Goal: Check status: Check status

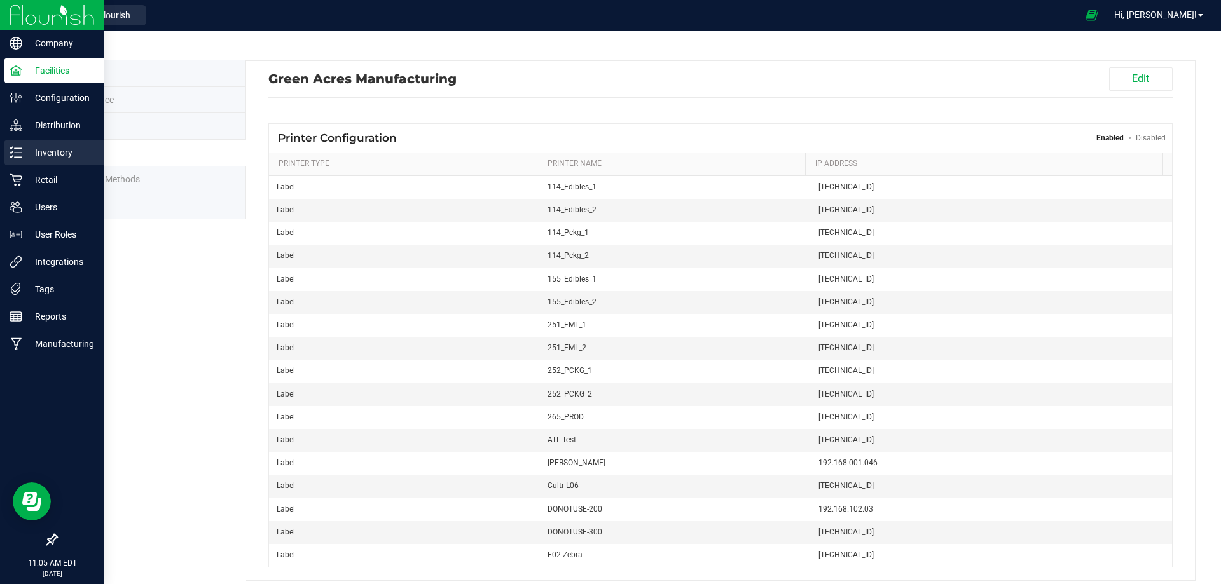
click at [35, 146] on p "Inventory" at bounding box center [60, 152] width 76 height 15
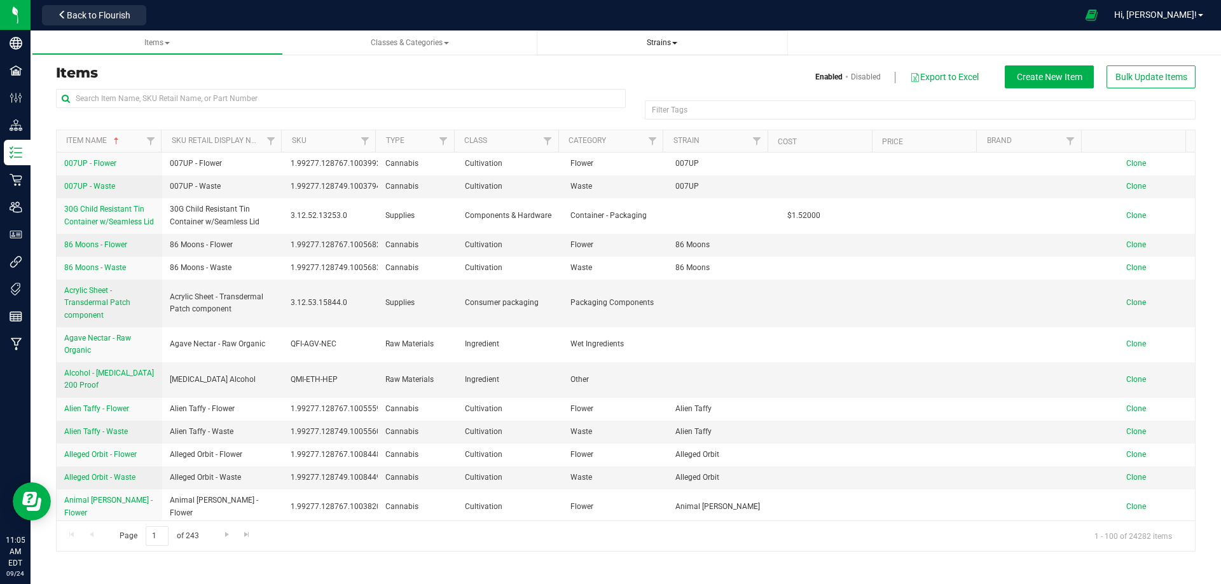
click at [653, 43] on span "Strains" at bounding box center [662, 42] width 31 height 9
click at [579, 74] on span "All strains" at bounding box center [575, 77] width 39 height 10
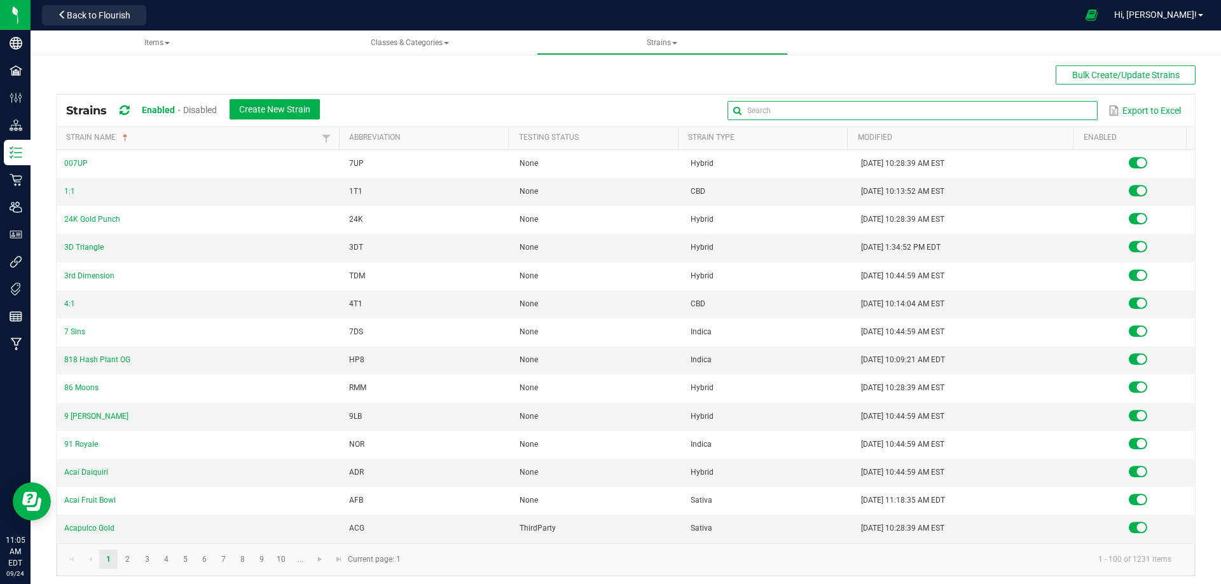
click at [1040, 109] on input "text" at bounding box center [912, 110] width 369 height 19
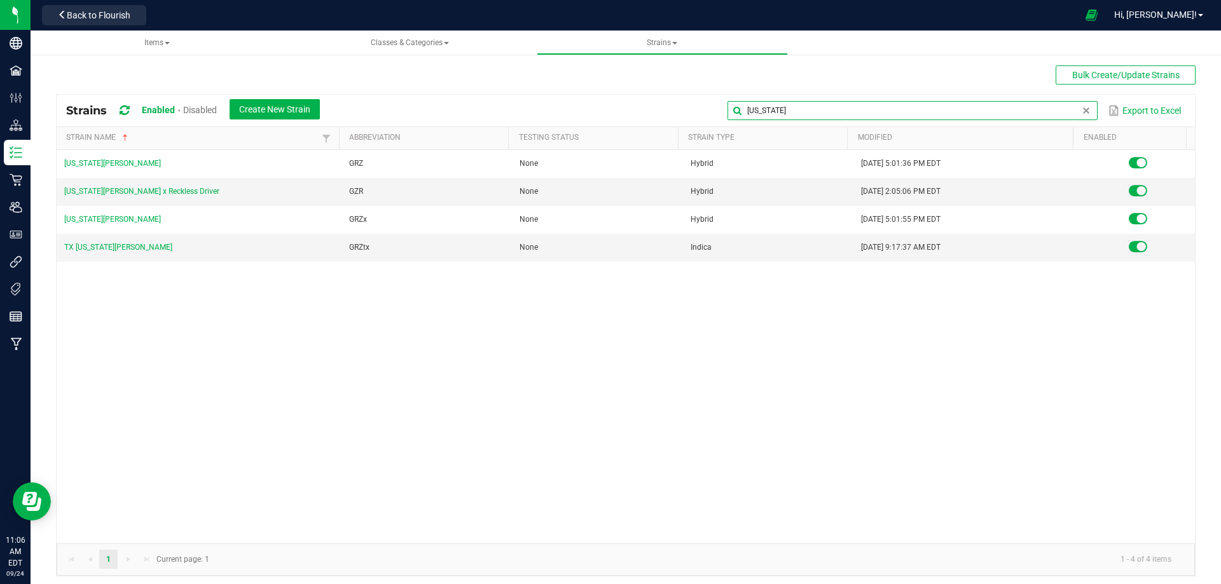
type input "Georgia"
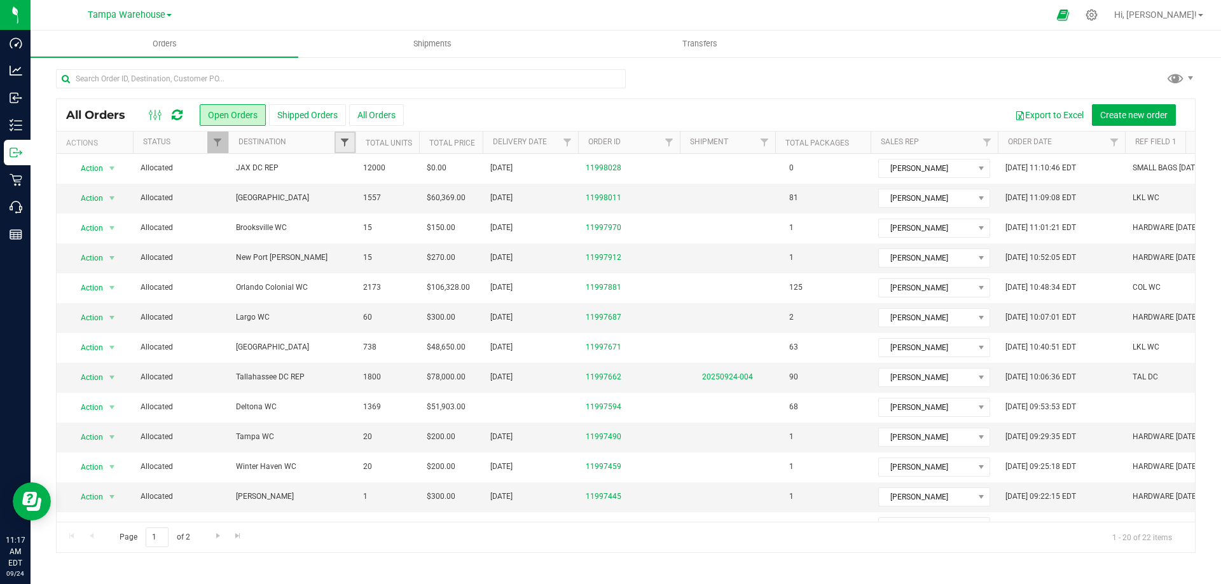
click at [342, 139] on span "Filter" at bounding box center [345, 142] width 10 height 10
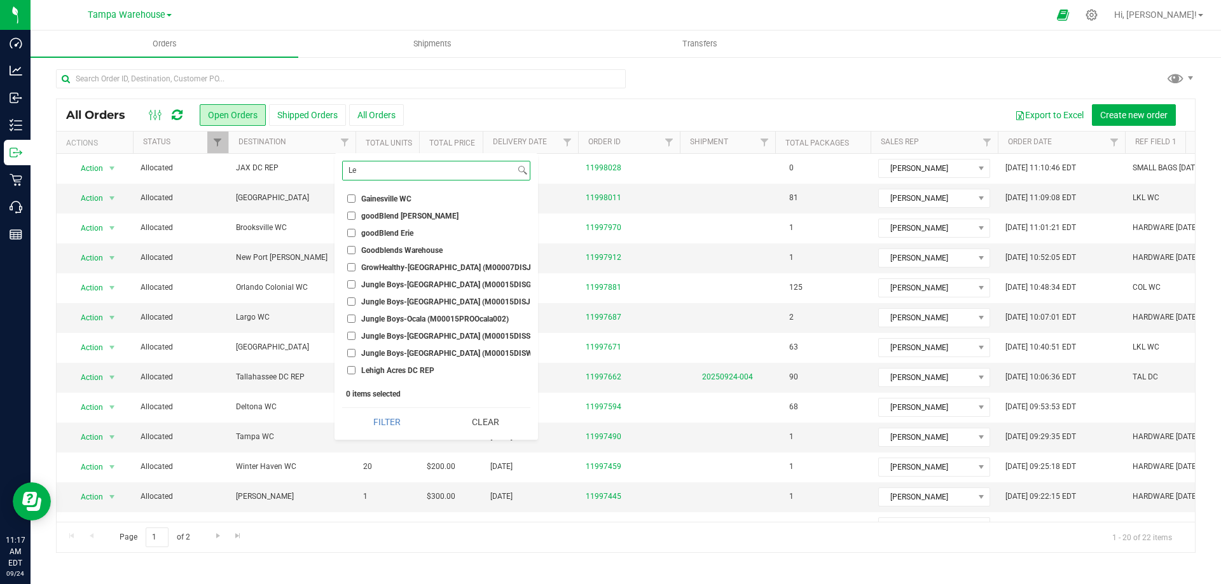
scroll to position [254, 0]
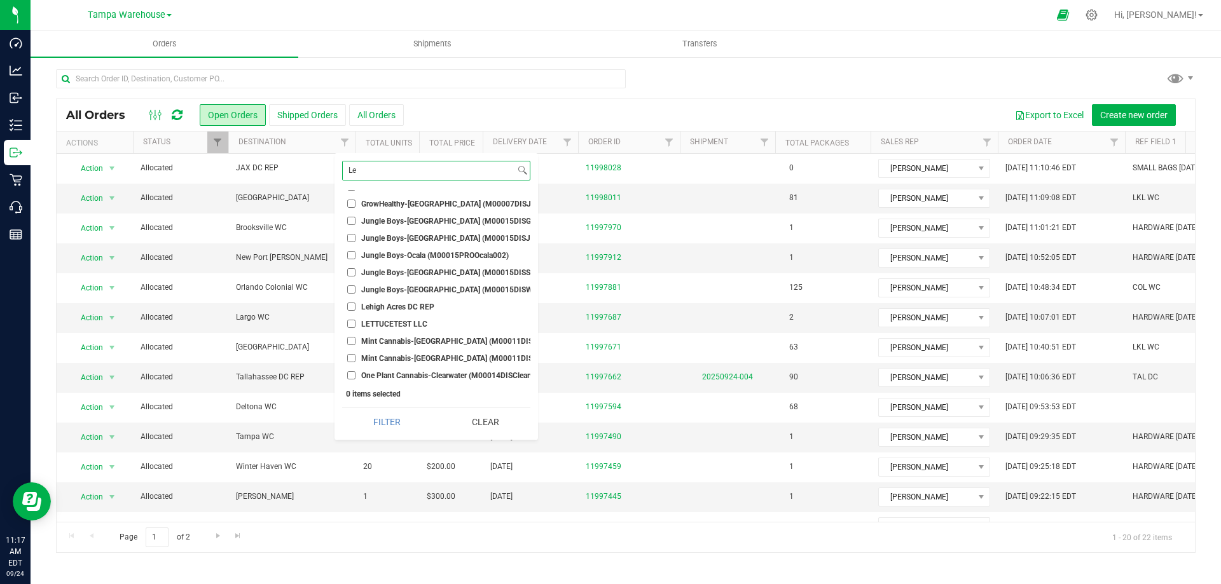
type input "Le"
click at [350, 306] on input "Lehigh Acres DC REP" at bounding box center [351, 307] width 8 height 8
checkbox input "true"
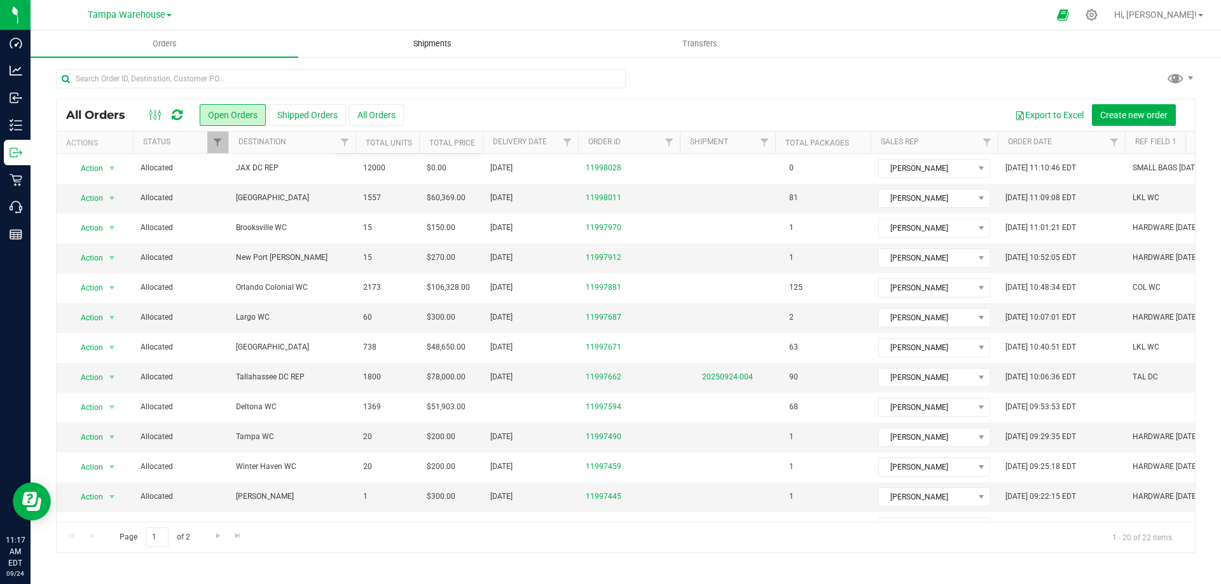
click at [421, 39] on span "Shipments" at bounding box center [432, 43] width 72 height 11
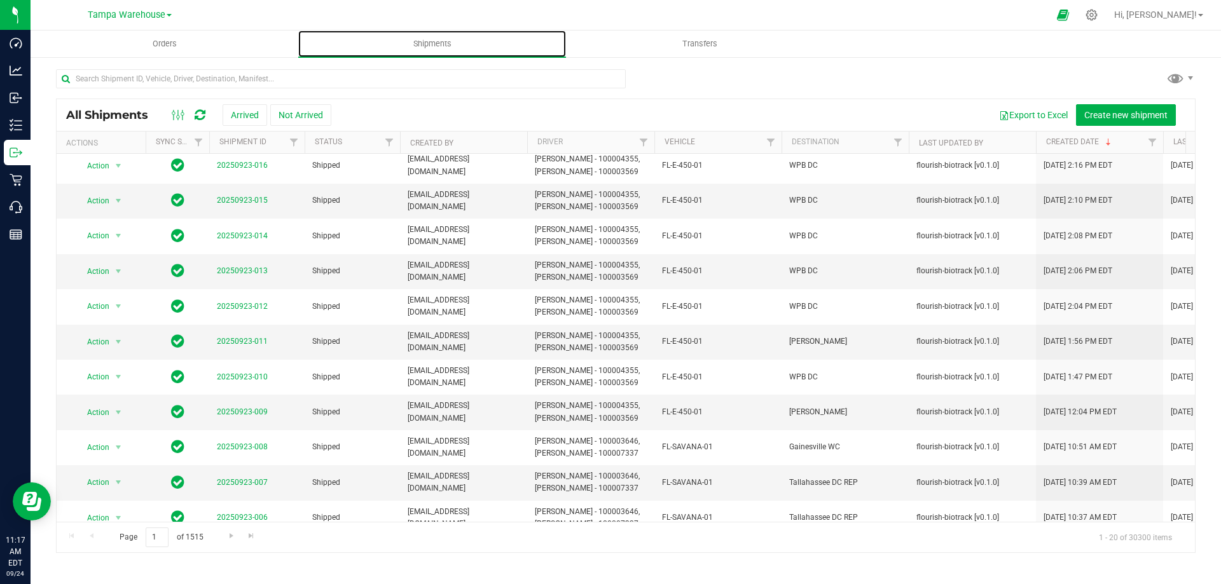
scroll to position [351, 0]
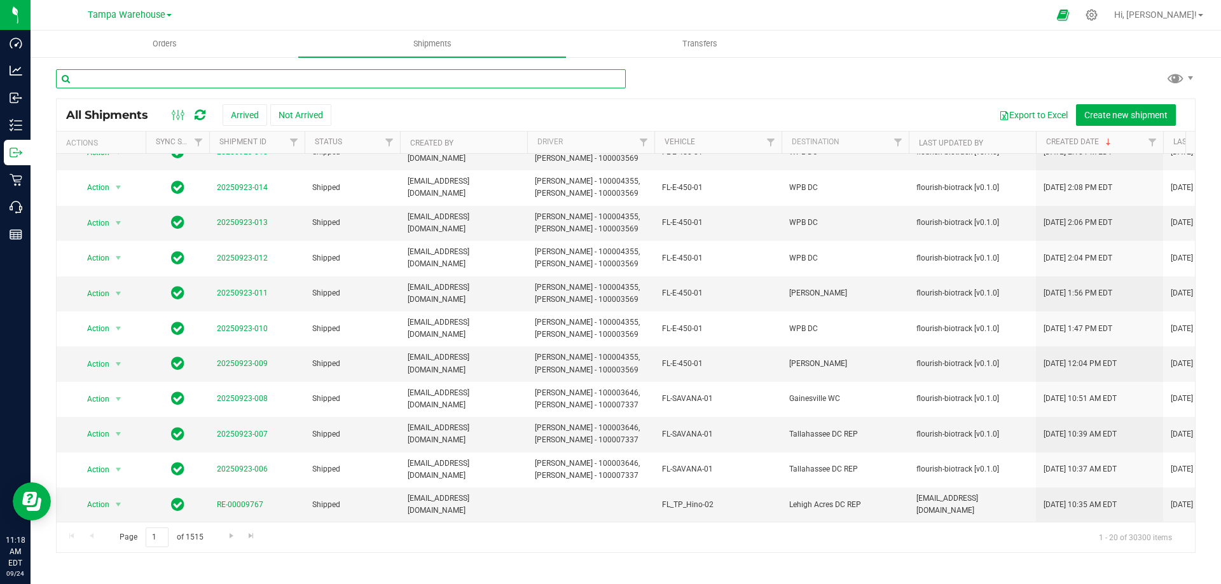
click at [136, 74] on input "text" at bounding box center [341, 78] width 570 height 19
paste input "RE-11937381"
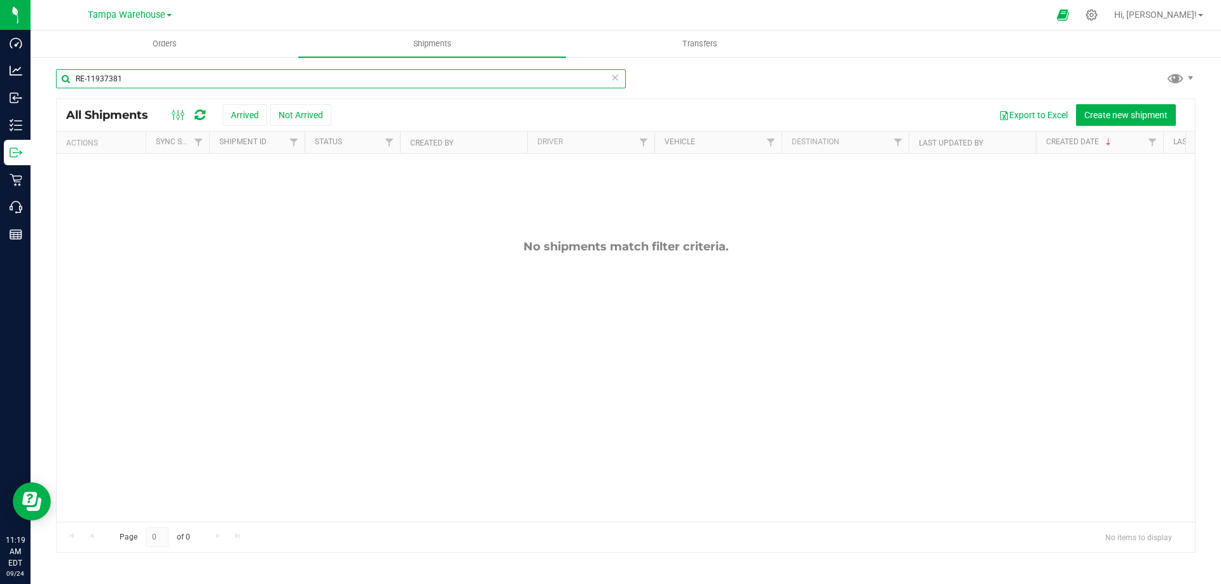
drag, startPoint x: 142, startPoint y: 83, endPoint x: 63, endPoint y: 76, distance: 79.7
click at [63, 76] on input "RE-11937381" at bounding box center [341, 78] width 570 height 19
paste input "00009754"
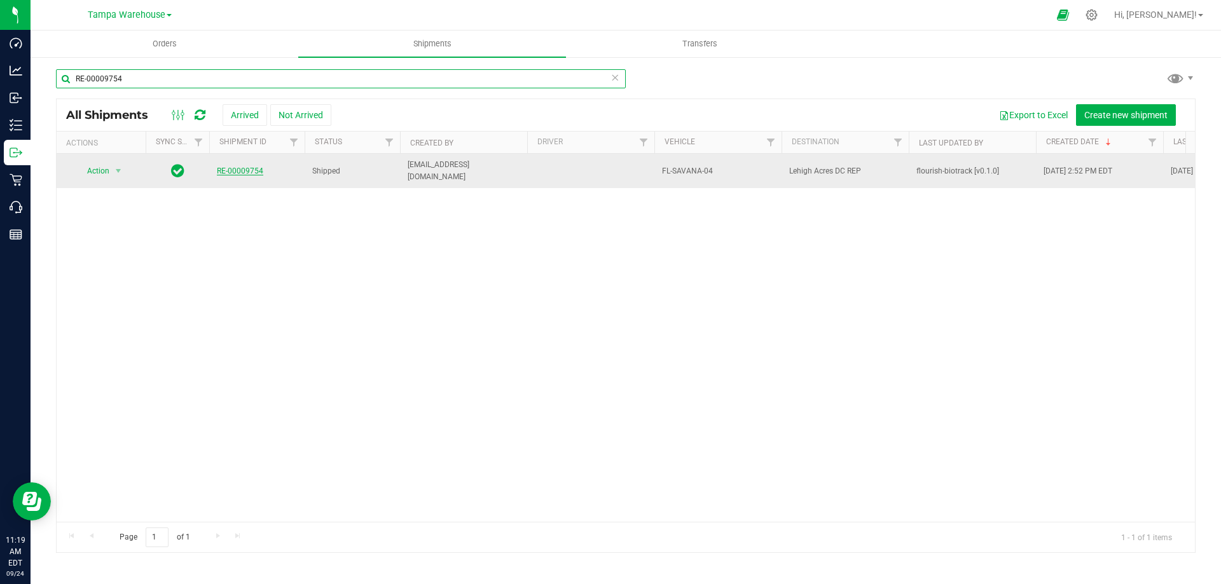
type input "RE-00009754"
click at [236, 167] on link "RE-00009754" at bounding box center [240, 171] width 46 height 9
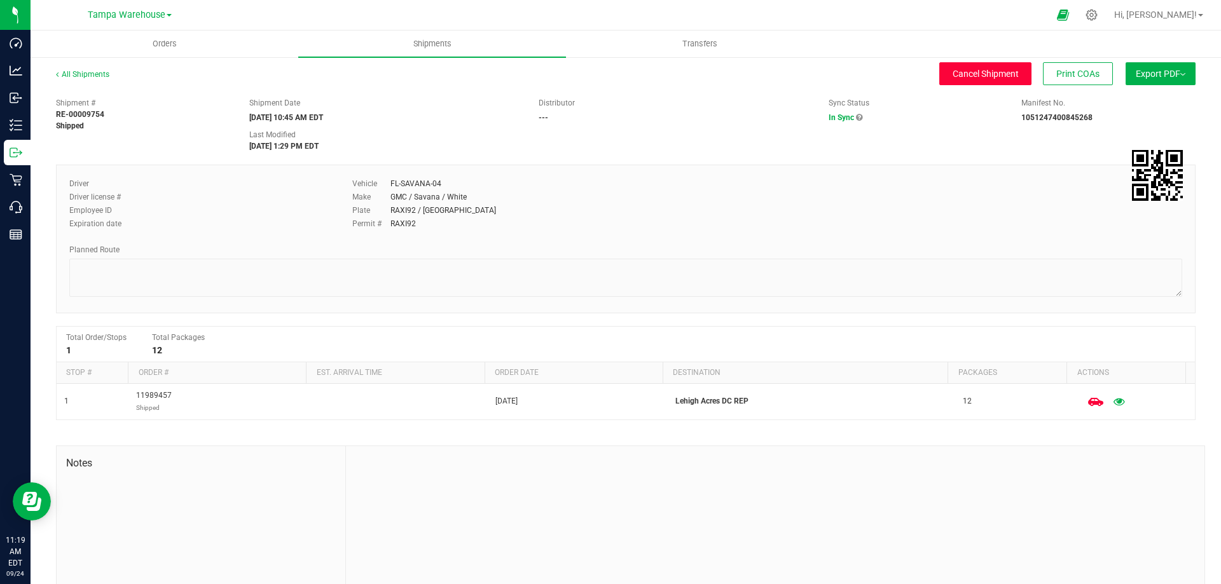
click at [967, 74] on span "Cancel Shipment" at bounding box center [986, 74] width 66 height 10
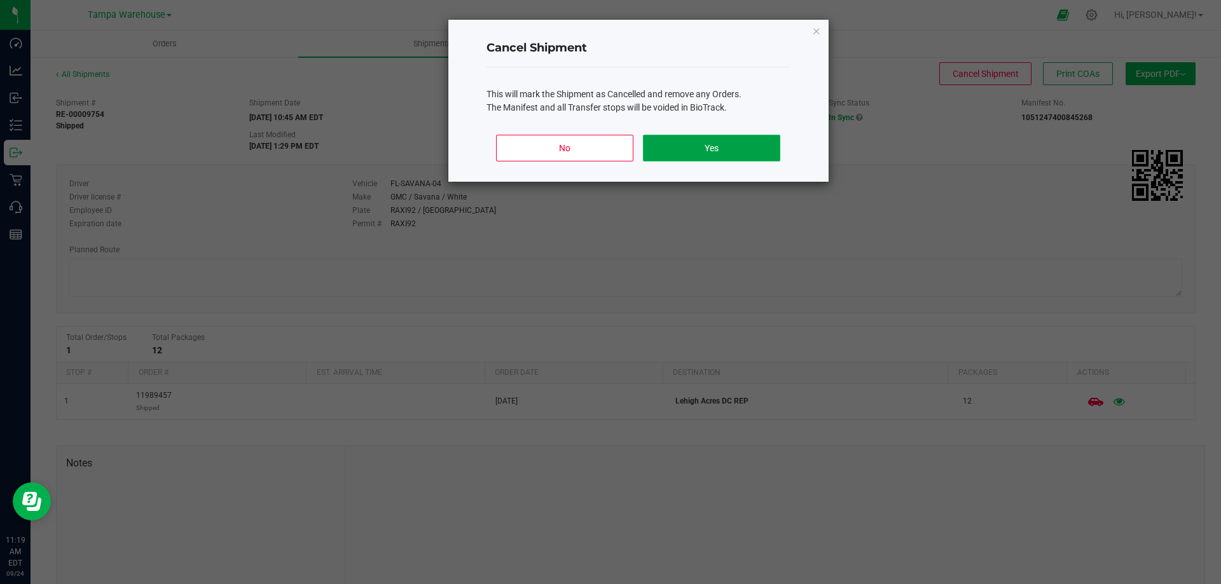
click at [714, 145] on button "Yes" at bounding box center [711, 148] width 137 height 27
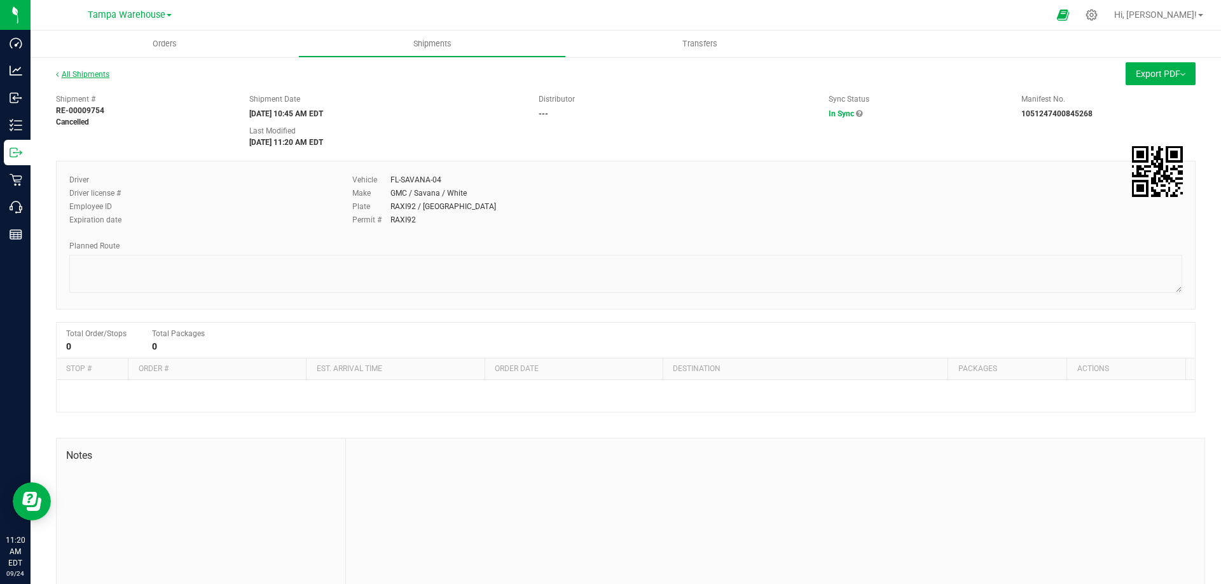
click at [78, 72] on link "All Shipments" at bounding box center [82, 74] width 53 height 9
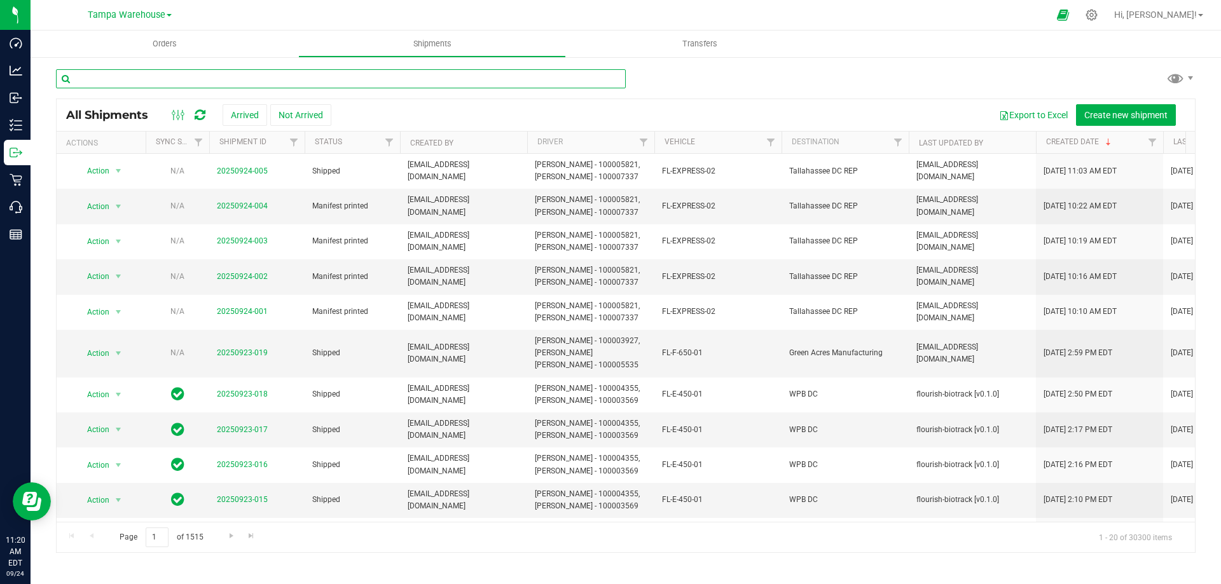
click at [85, 81] on input "text" at bounding box center [341, 78] width 570 height 19
paste input "RE-00009767"
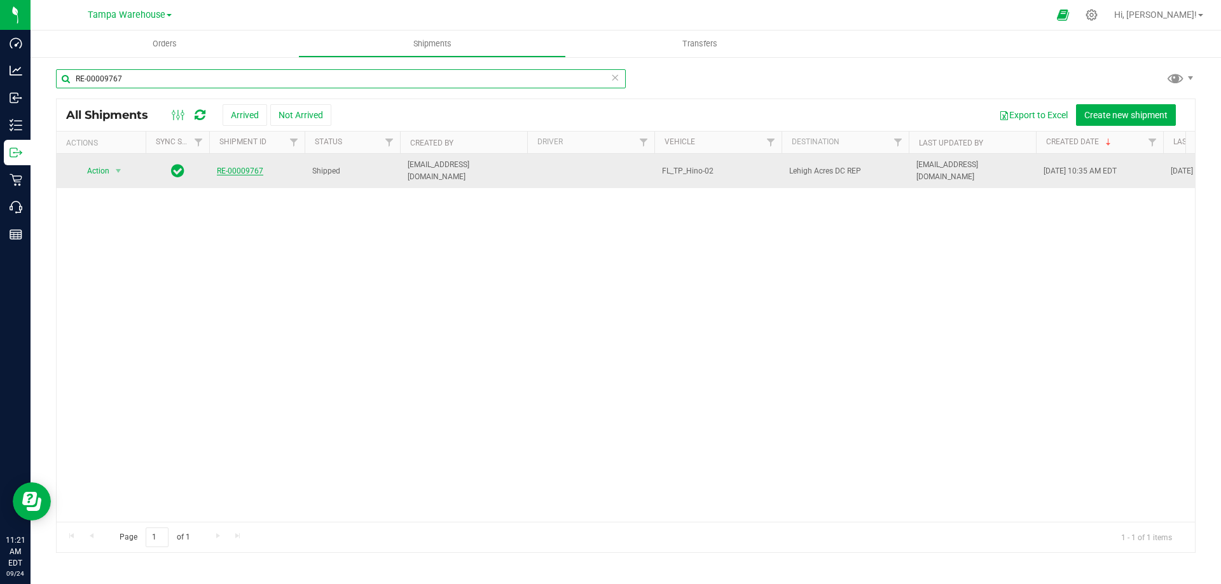
type input "RE-00009767"
click at [228, 167] on link "RE-00009767" at bounding box center [240, 171] width 46 height 9
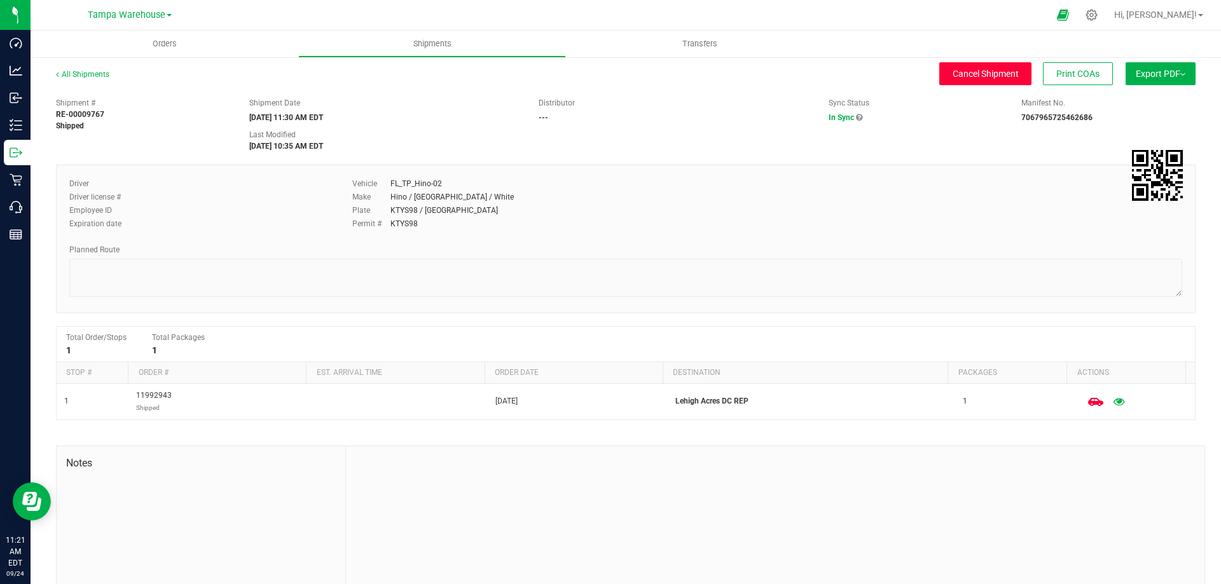
click at [959, 73] on span "Cancel Shipment" at bounding box center [986, 74] width 66 height 10
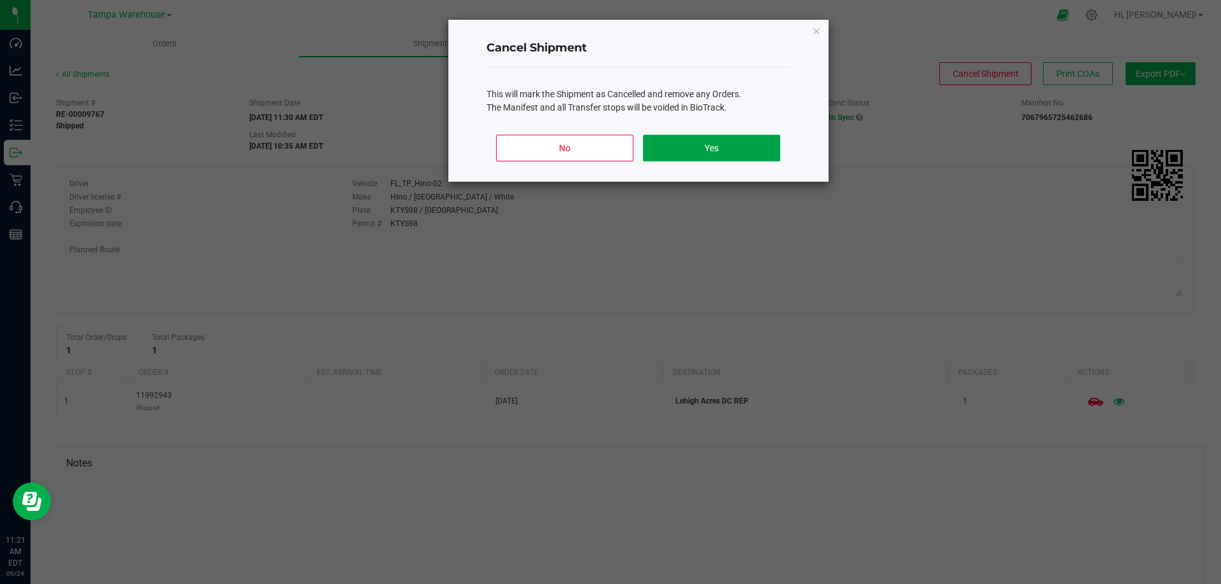
click at [704, 149] on button "Yes" at bounding box center [711, 148] width 137 height 27
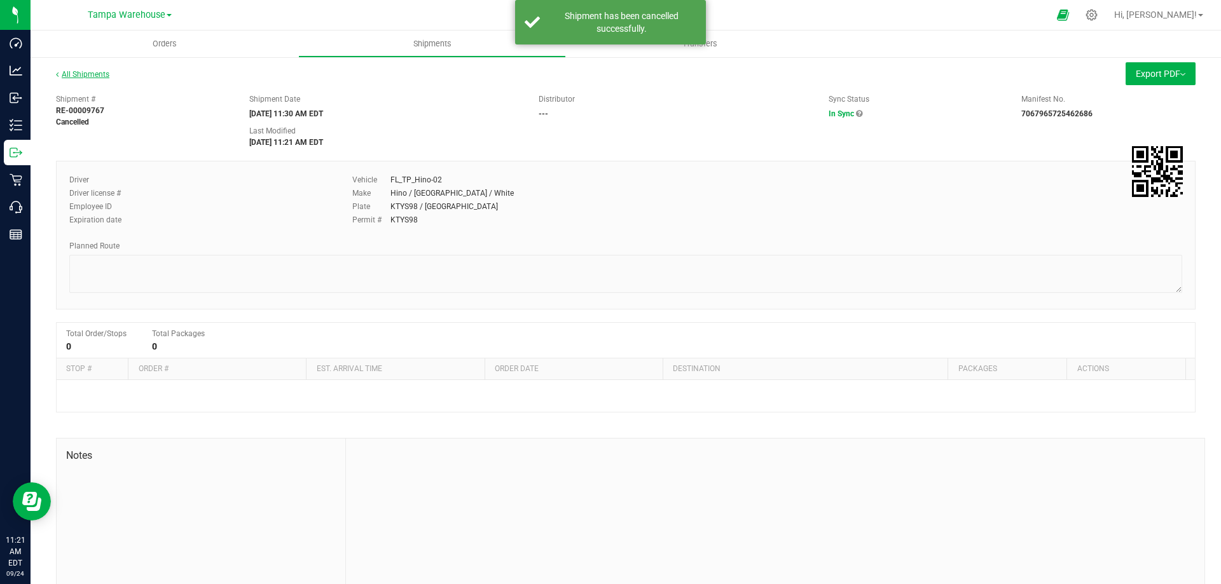
click at [78, 74] on link "All Shipments" at bounding box center [82, 74] width 53 height 9
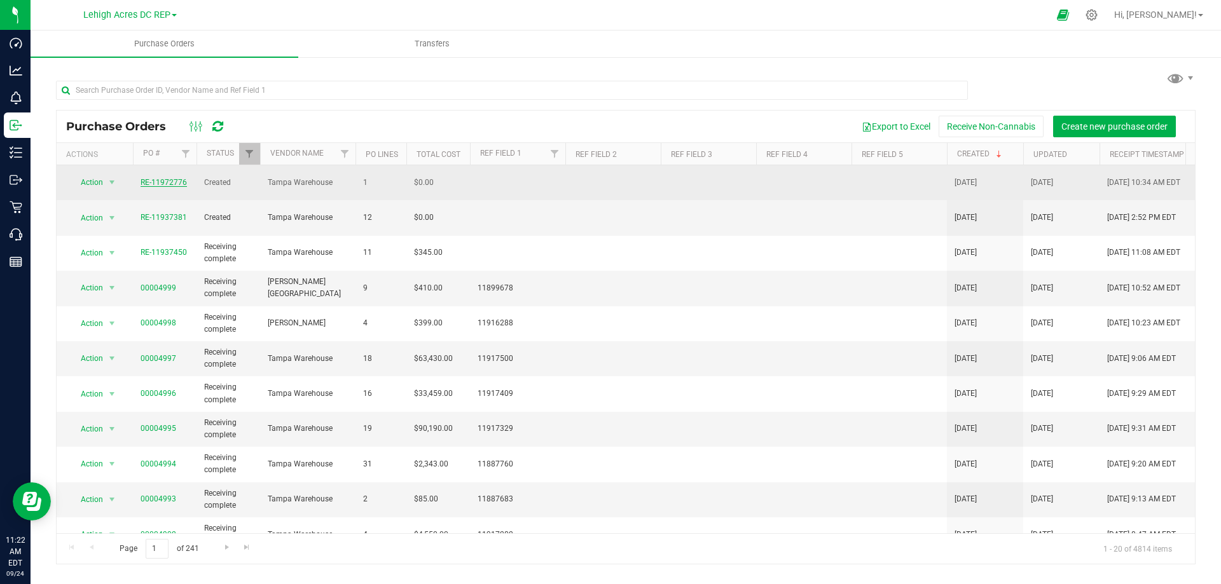
click at [156, 181] on link "RE-11972776" at bounding box center [164, 182] width 46 height 9
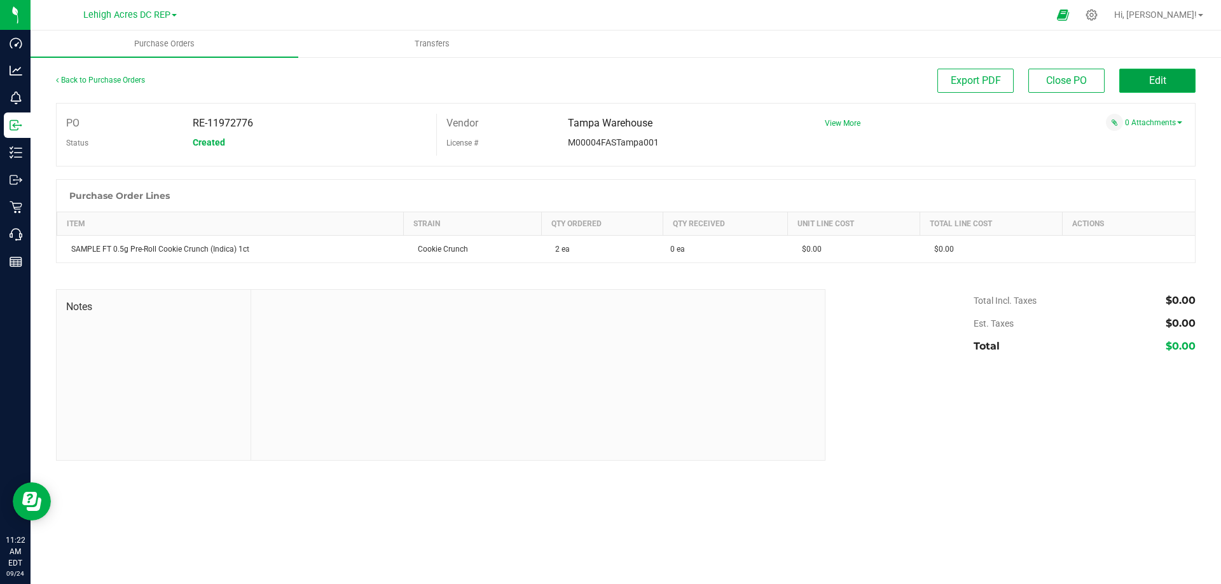
click at [1145, 76] on button "Edit" at bounding box center [1157, 81] width 76 height 24
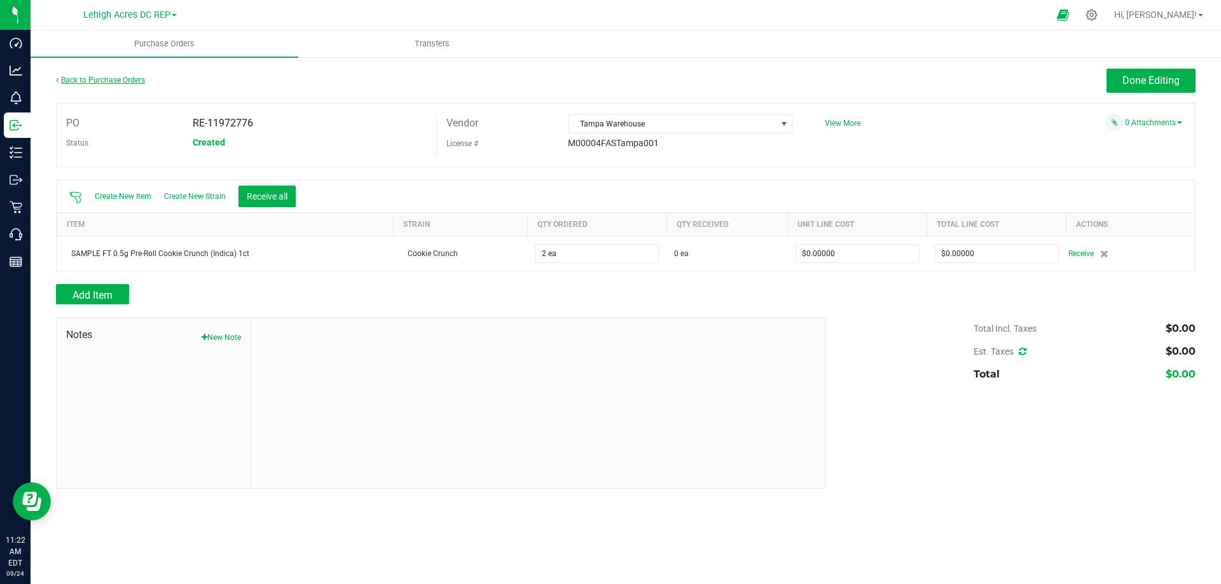
click at [78, 79] on link "Back to Purchase Orders" at bounding box center [100, 80] width 89 height 9
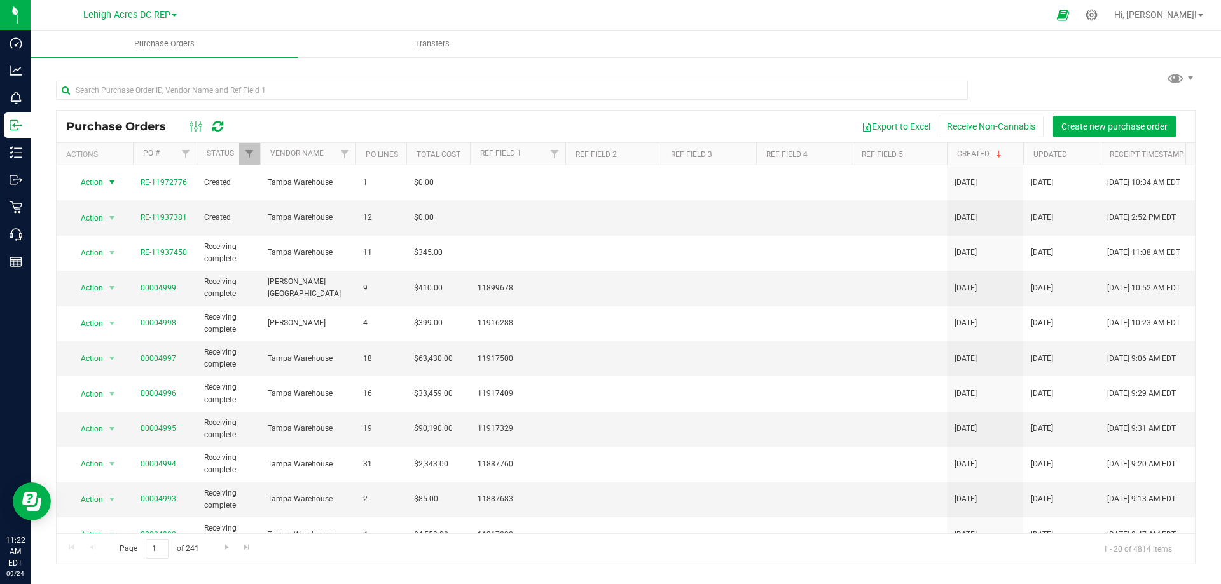
click at [89, 182] on span "Action" at bounding box center [86, 183] width 34 height 18
click at [87, 214] on li "Cancel purchase order" at bounding box center [95, 221] width 50 height 52
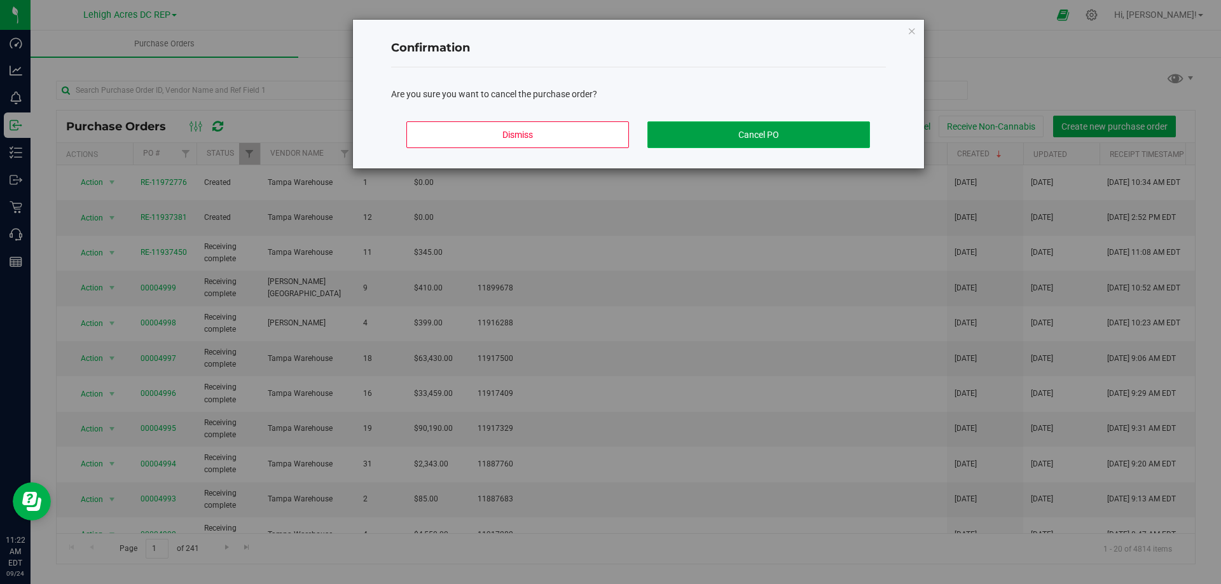
click at [695, 130] on button "Cancel PO" at bounding box center [758, 134] width 223 height 27
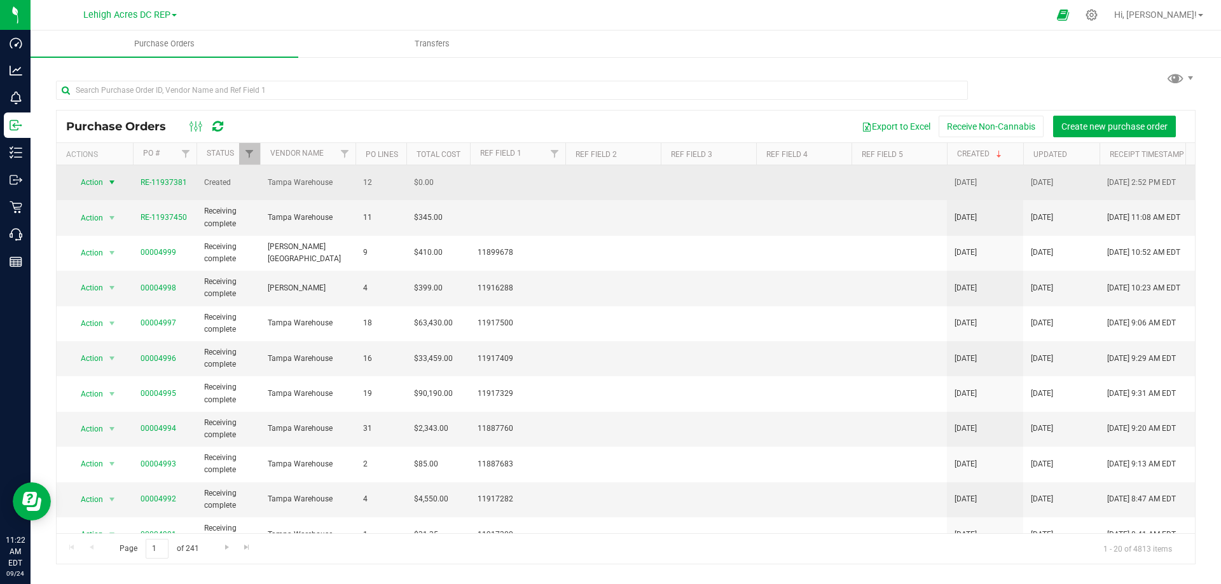
click at [88, 176] on span "Action" at bounding box center [86, 183] width 34 height 18
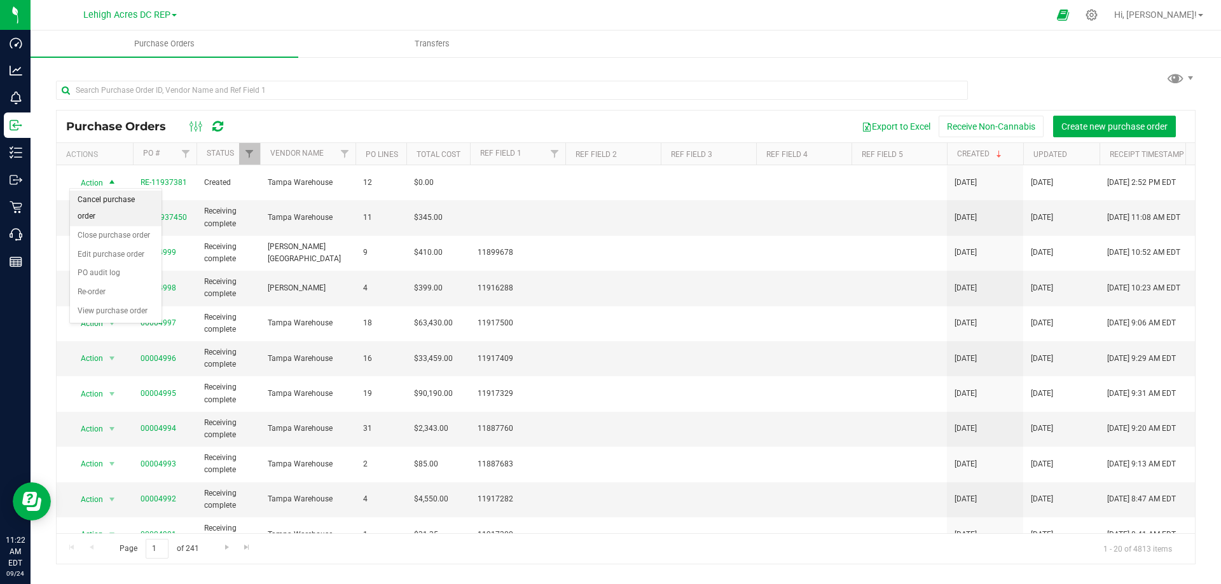
click at [83, 195] on li "Cancel purchase order" at bounding box center [116, 208] width 92 height 35
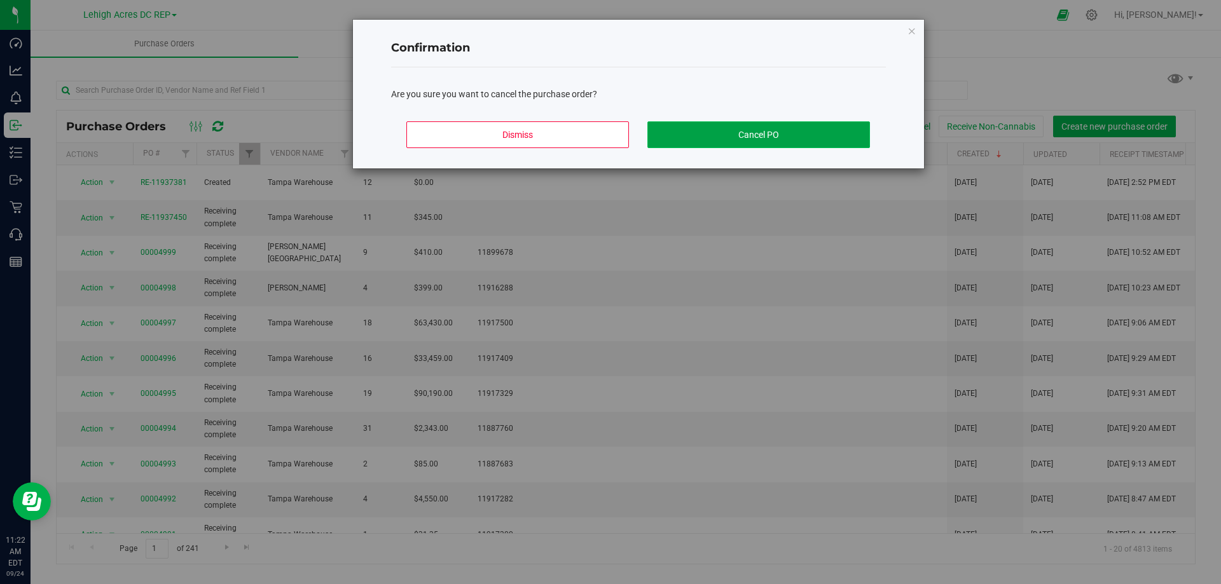
click at [733, 128] on button "Cancel PO" at bounding box center [758, 134] width 223 height 27
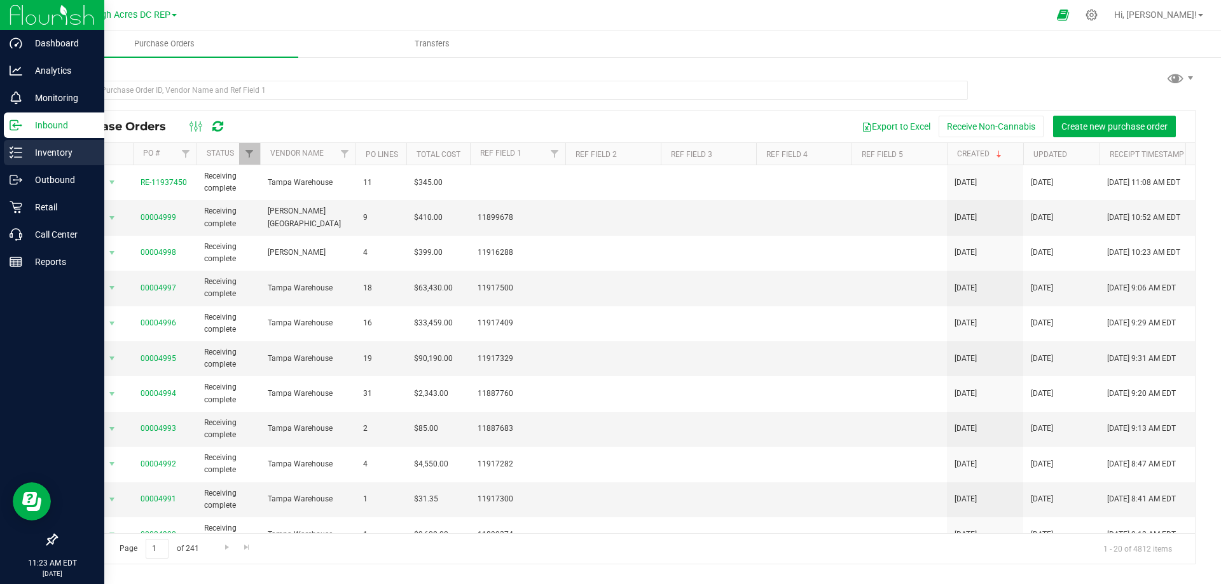
click at [32, 153] on p "Inventory" at bounding box center [60, 152] width 76 height 15
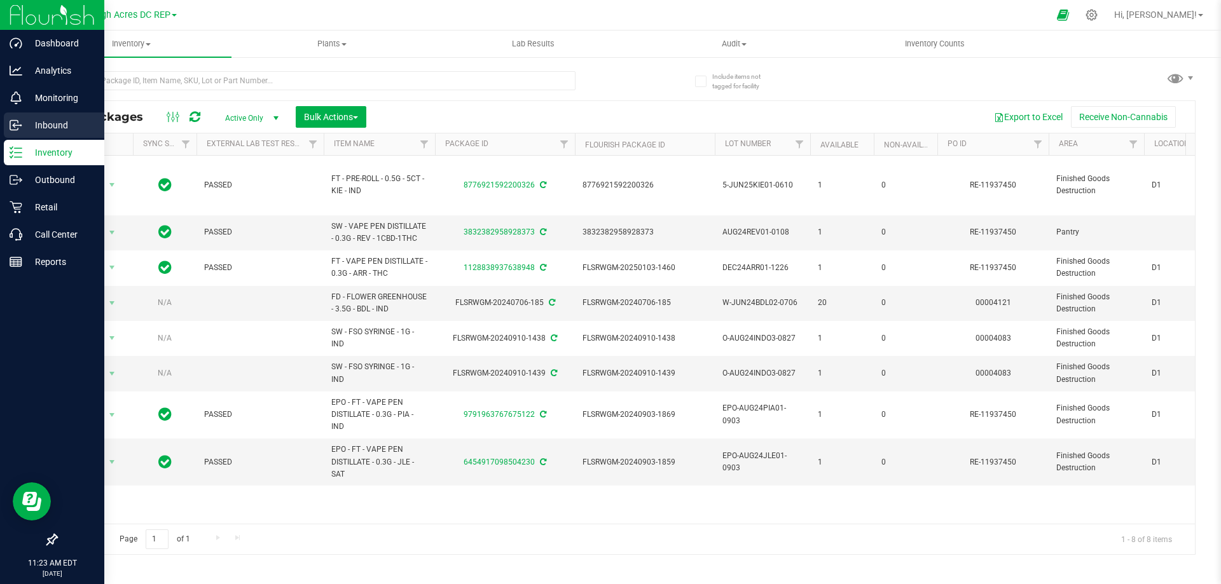
click at [42, 123] on p "Inbound" at bounding box center [60, 125] width 76 height 15
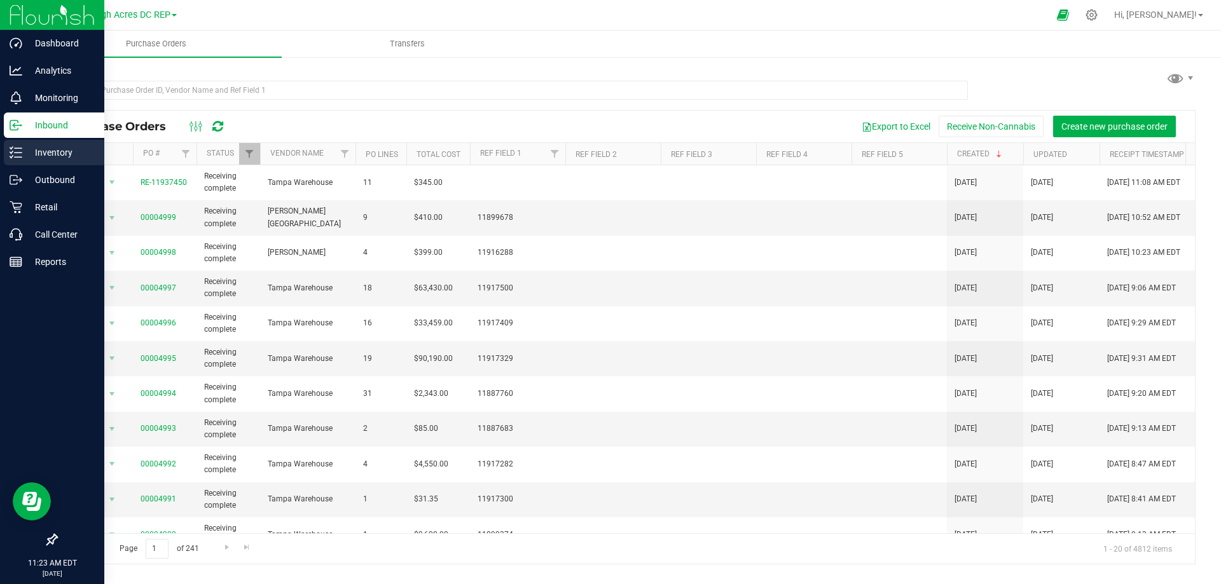
click at [15, 148] on icon at bounding box center [16, 152] width 13 height 13
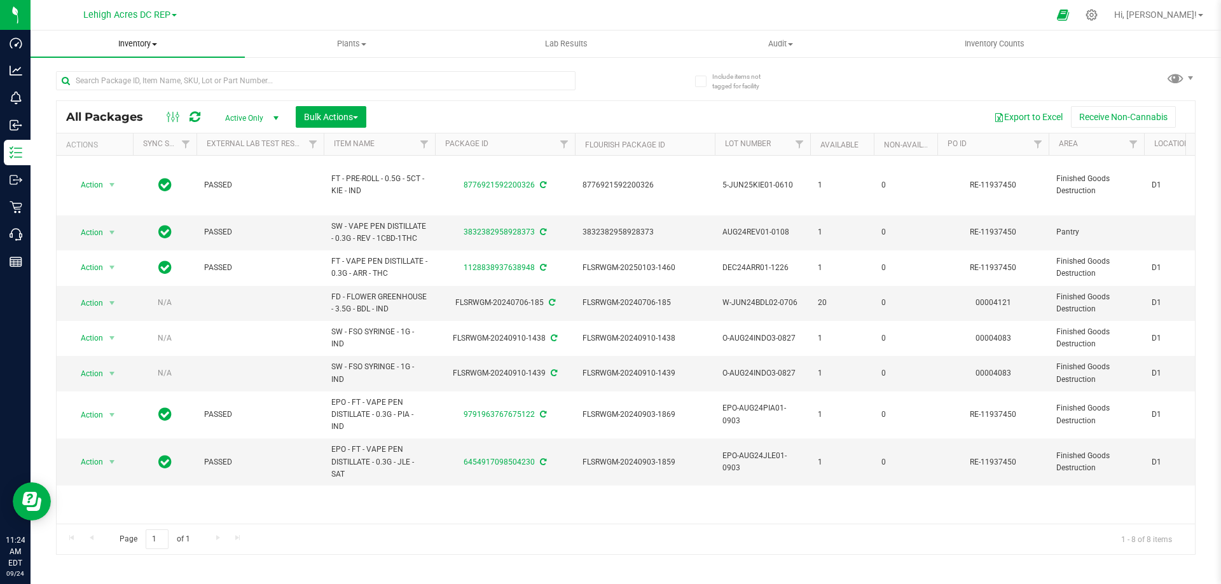
click at [137, 42] on span "Inventory" at bounding box center [138, 43] width 214 height 11
click at [79, 88] on span "All inventory" at bounding box center [74, 91] width 86 height 11
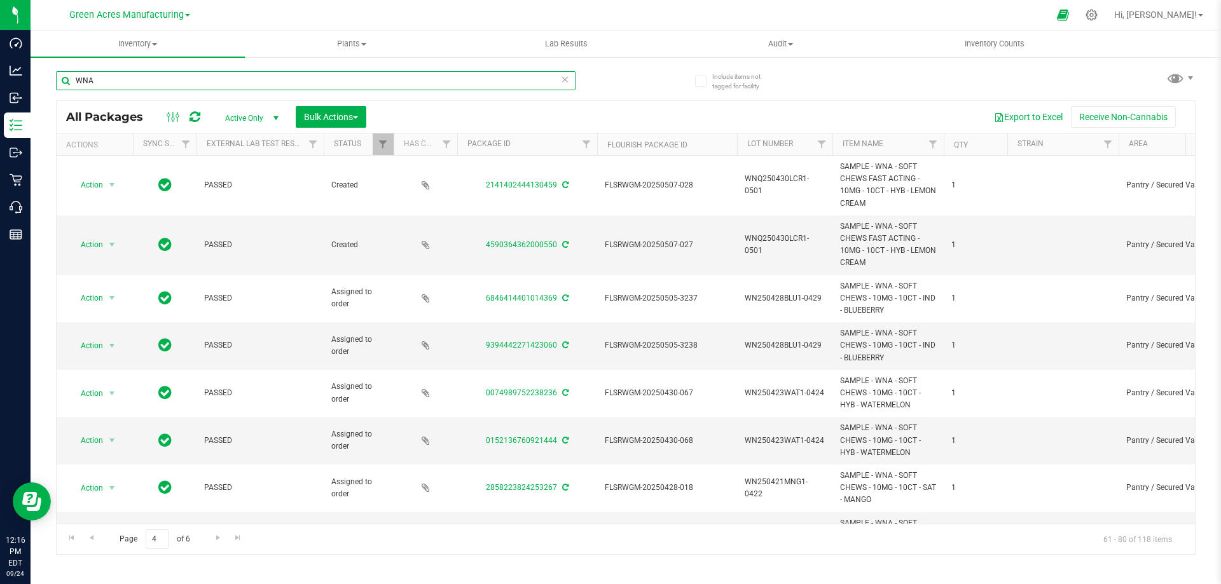
drag, startPoint x: 127, startPoint y: 79, endPoint x: 68, endPoint y: 79, distance: 58.5
click at [68, 79] on input "WNA" at bounding box center [316, 80] width 520 height 19
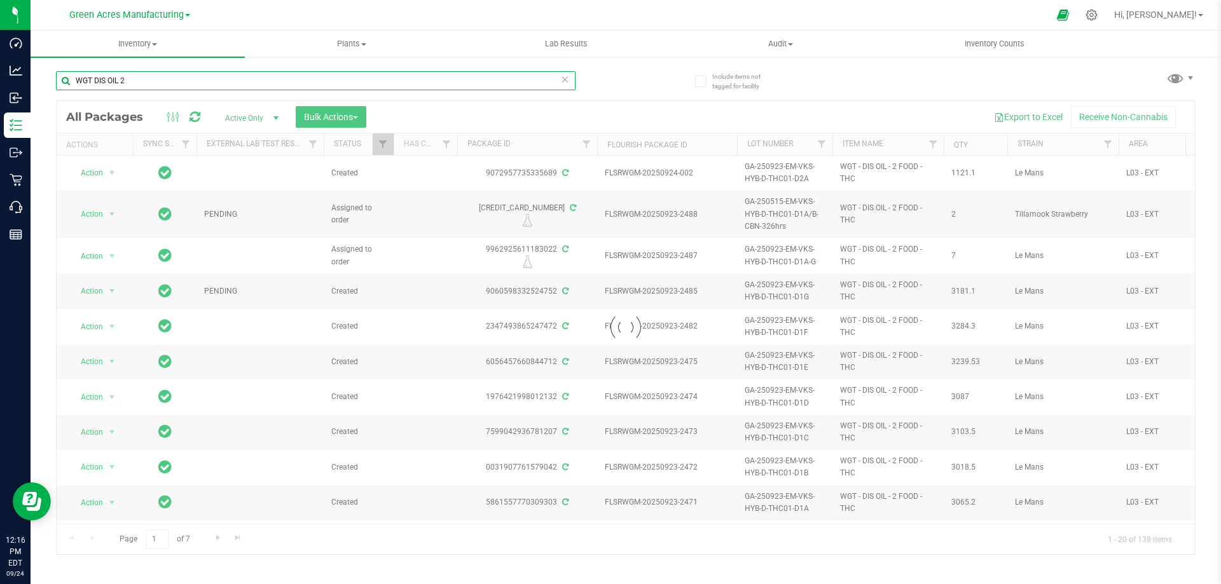
type input "WGT DIS OIL 2"
drag, startPoint x: 606, startPoint y: 170, endPoint x: 690, endPoint y: 170, distance: 83.9
click at [690, 170] on div at bounding box center [626, 327] width 1138 height 453
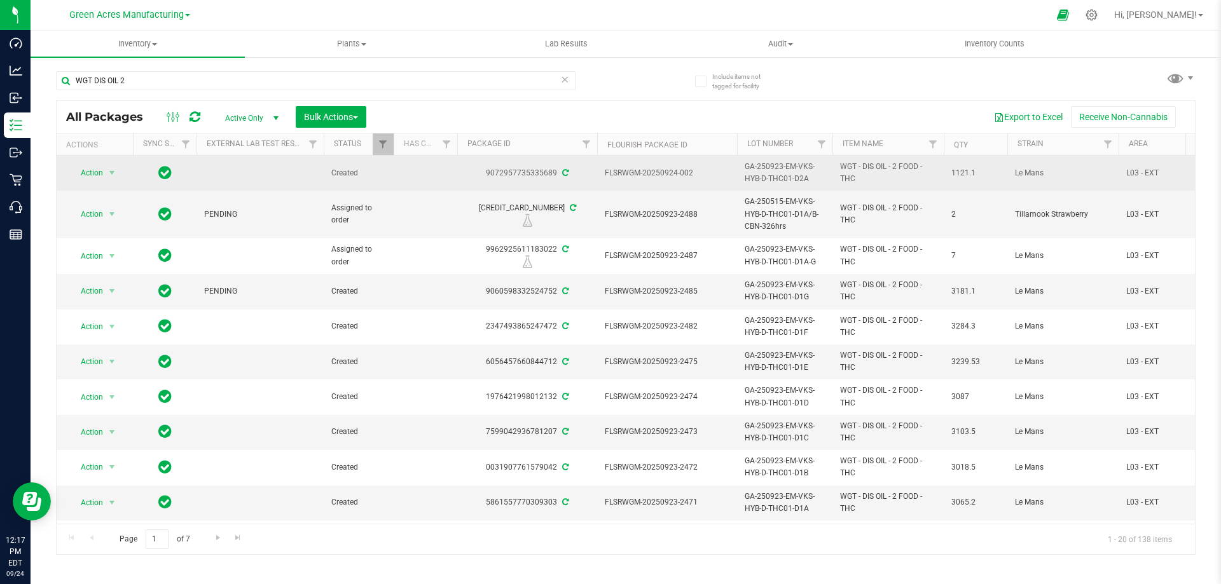
drag, startPoint x: 604, startPoint y: 172, endPoint x: 706, endPoint y: 172, distance: 102.4
click at [706, 172] on td "FLSRWGM-20250924-002" at bounding box center [667, 173] width 140 height 35
copy span "FLSRWGM-20250924-002"
drag, startPoint x: 485, startPoint y: 169, endPoint x: 555, endPoint y: 177, distance: 70.4
click at [555, 177] on div "9072957735335689" at bounding box center [527, 173] width 144 height 12
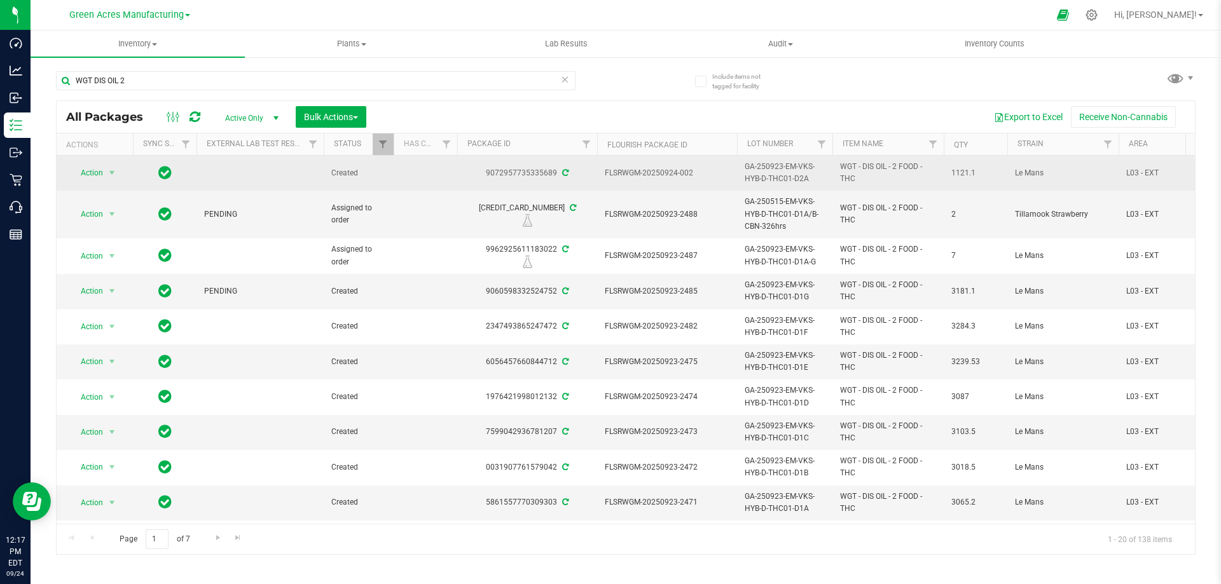
copy div "9072957735335689"
drag, startPoint x: 817, startPoint y: 179, endPoint x: 744, endPoint y: 168, distance: 73.9
click at [744, 168] on td "GA-250923-EM-VKS-HYB-D-THC01-D2A" at bounding box center [784, 173] width 95 height 35
drag, startPoint x: 829, startPoint y: 169, endPoint x: 741, endPoint y: 167, distance: 88.4
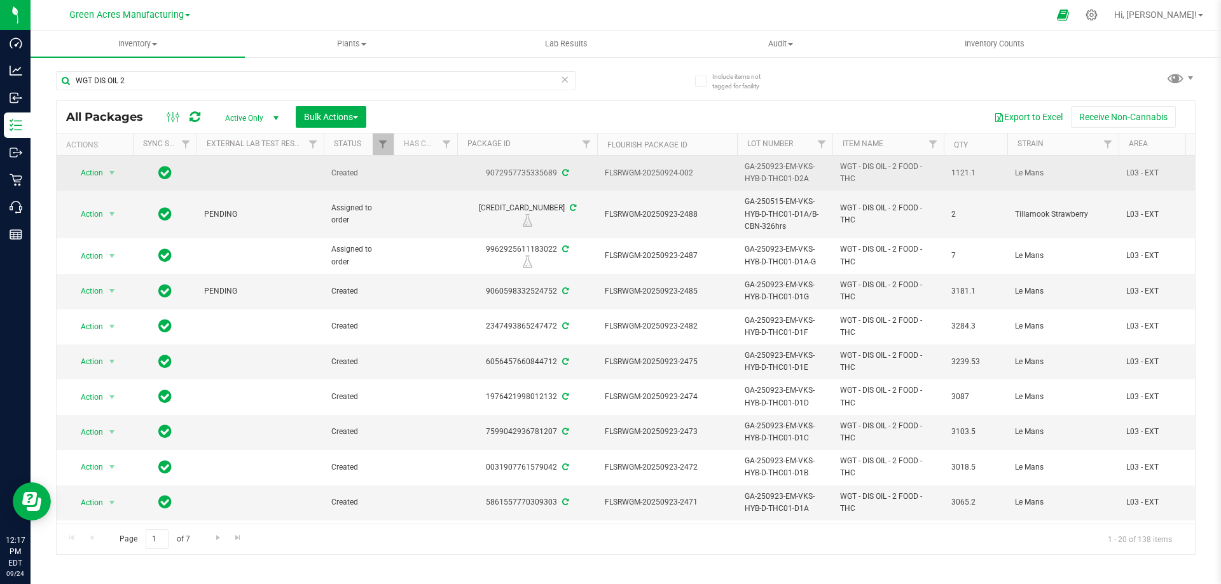
click at [741, 167] on td "GA-250923-EM-VKS-HYB-D-THC01-D2A" at bounding box center [784, 173] width 95 height 35
click at [721, 174] on span "FLSRWGM-20250924-002" at bounding box center [667, 173] width 125 height 12
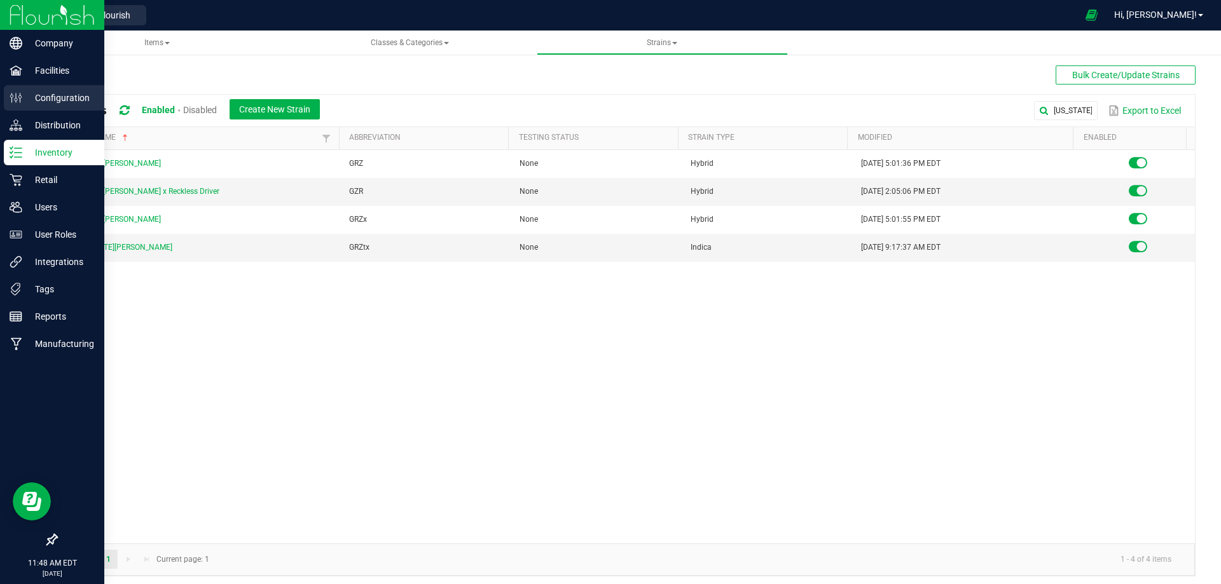
click at [37, 94] on p "Configuration" at bounding box center [60, 97] width 76 height 15
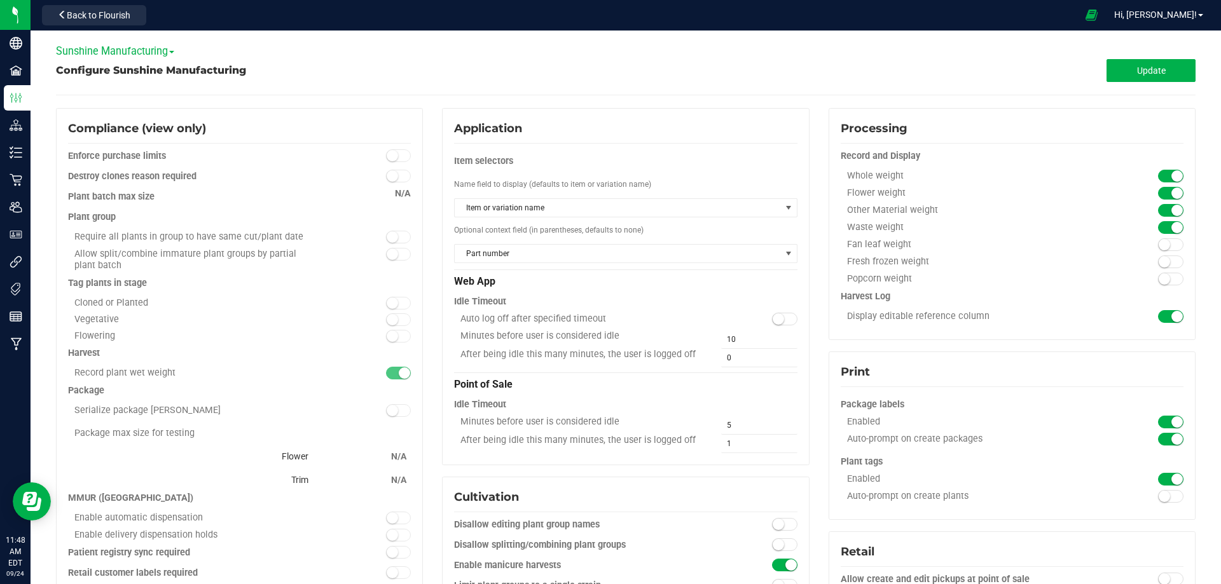
click at [128, 53] on span "Sunshine Manufacturing" at bounding box center [115, 51] width 118 height 12
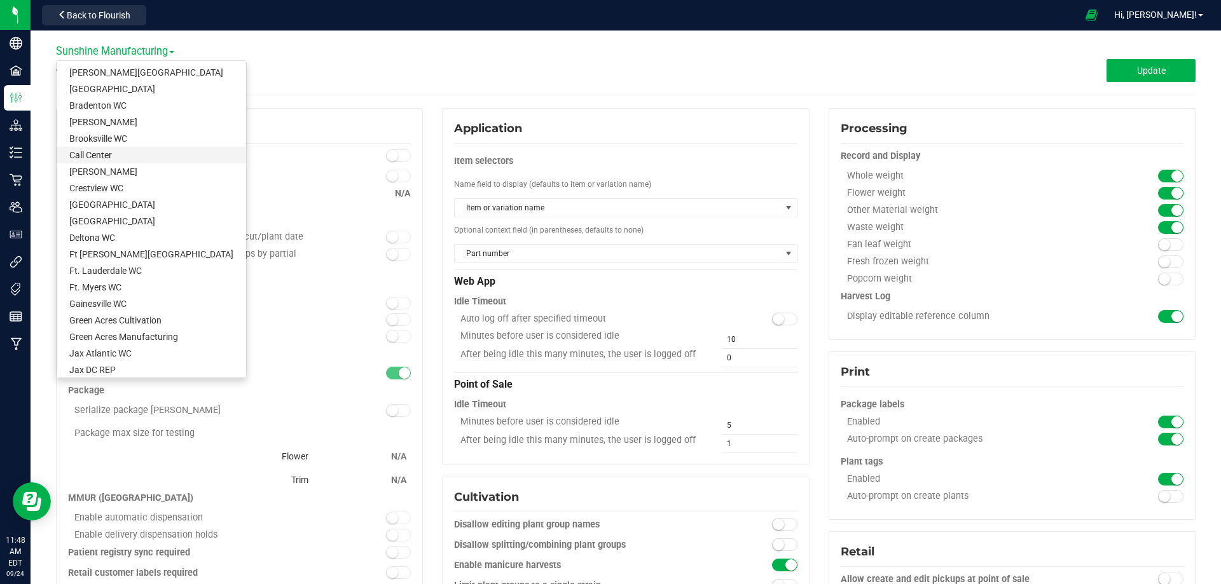
click at [88, 149] on link "Call Center" at bounding box center [152, 155] width 190 height 17
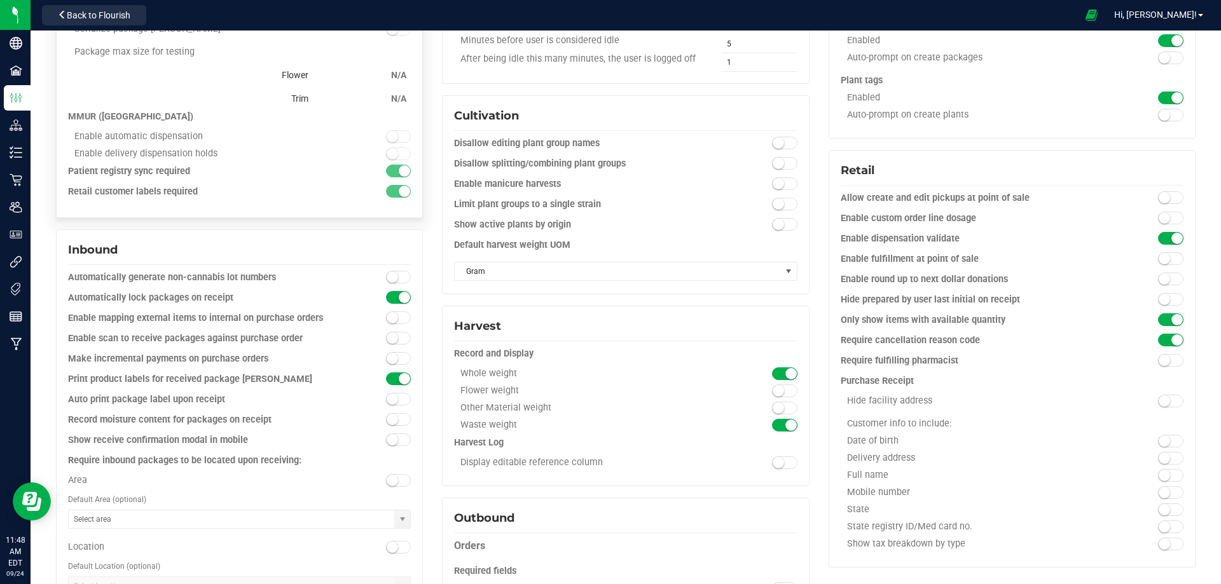
scroll to position [445, 0]
